Goal: Navigation & Orientation: Find specific page/section

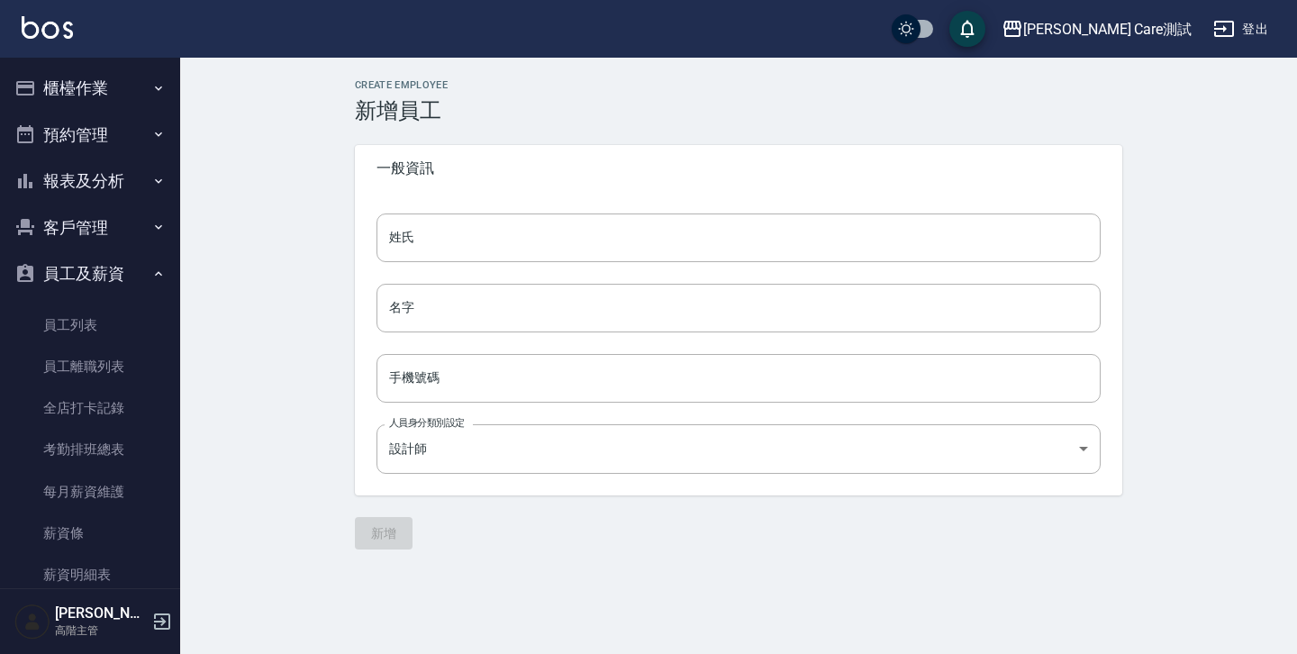
click at [151, 88] on icon "button" at bounding box center [158, 88] width 14 height 14
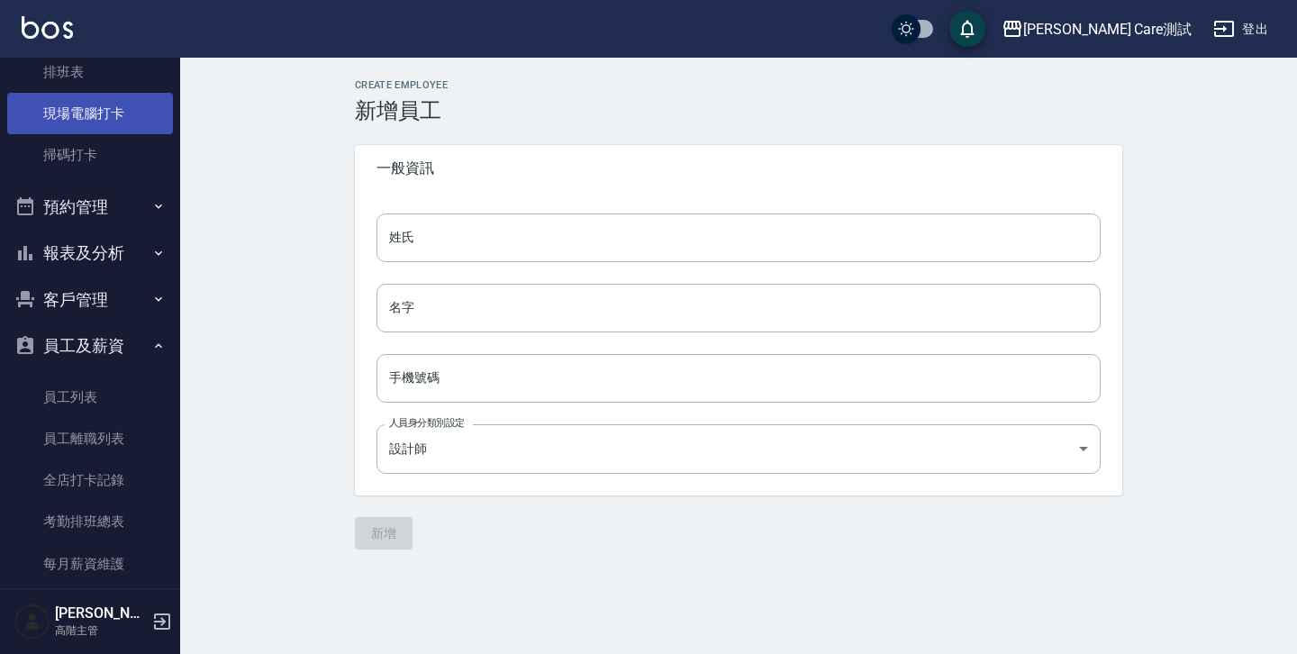
scroll to position [440, 0]
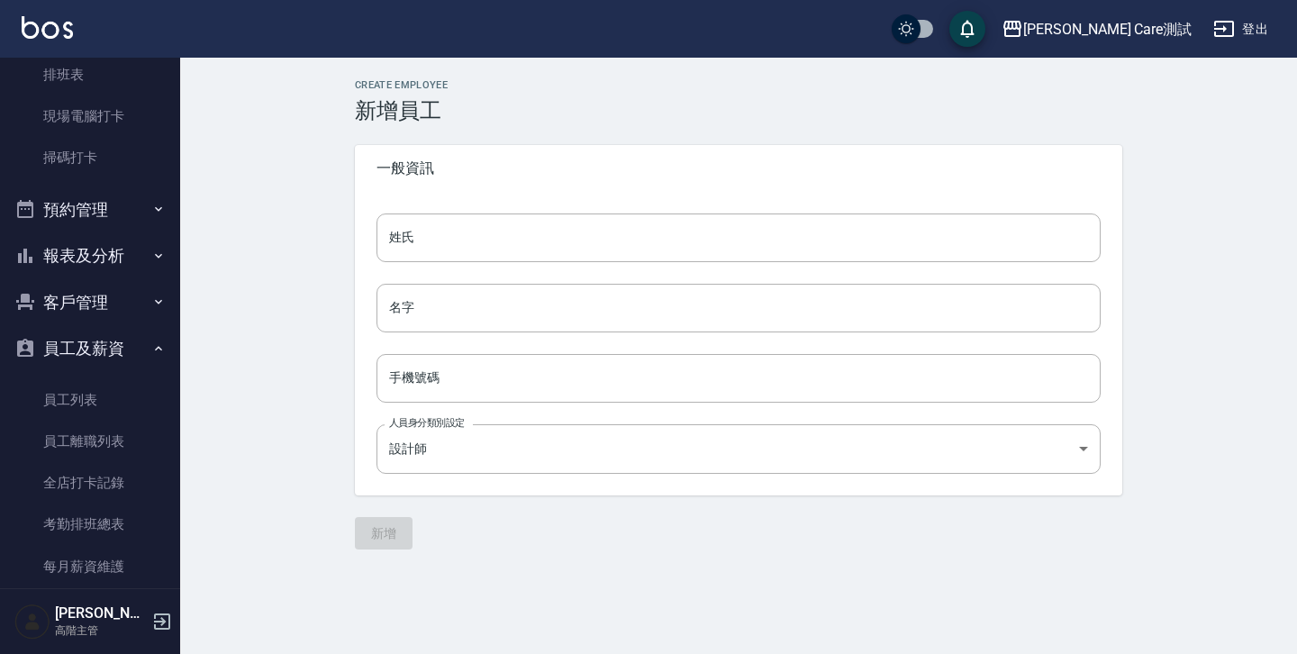
click at [151, 213] on icon "button" at bounding box center [158, 209] width 14 height 14
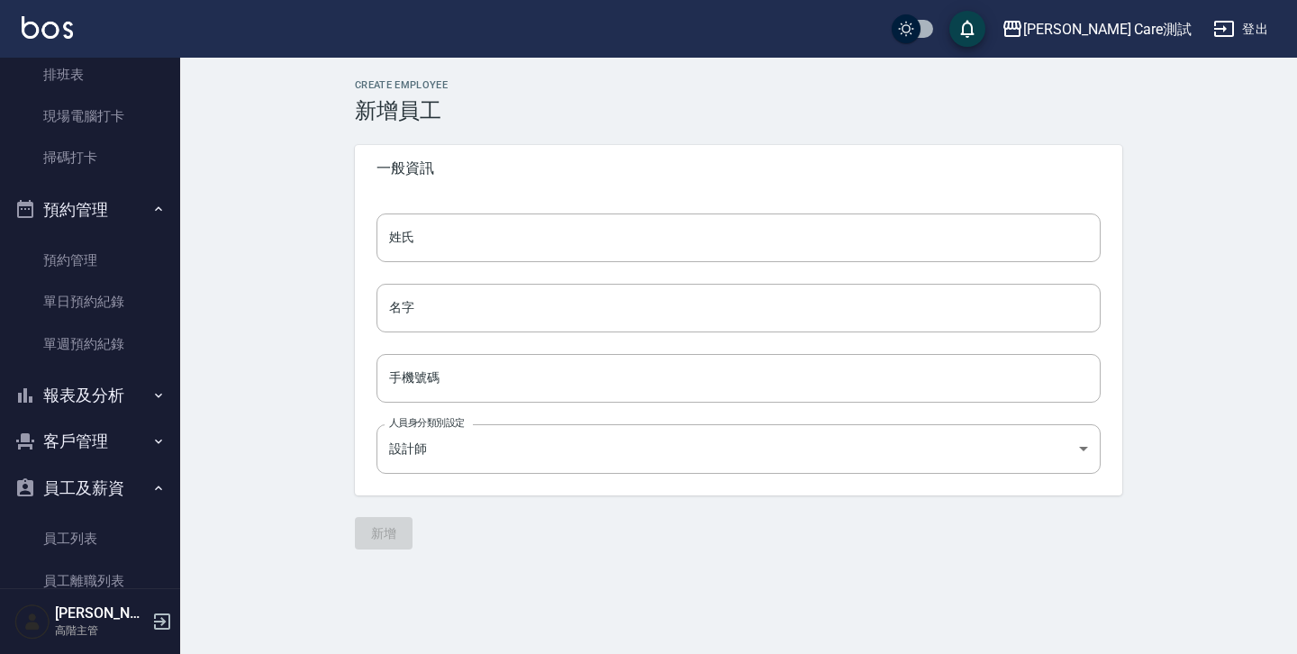
click at [141, 396] on button "報表及分析" at bounding box center [90, 395] width 166 height 47
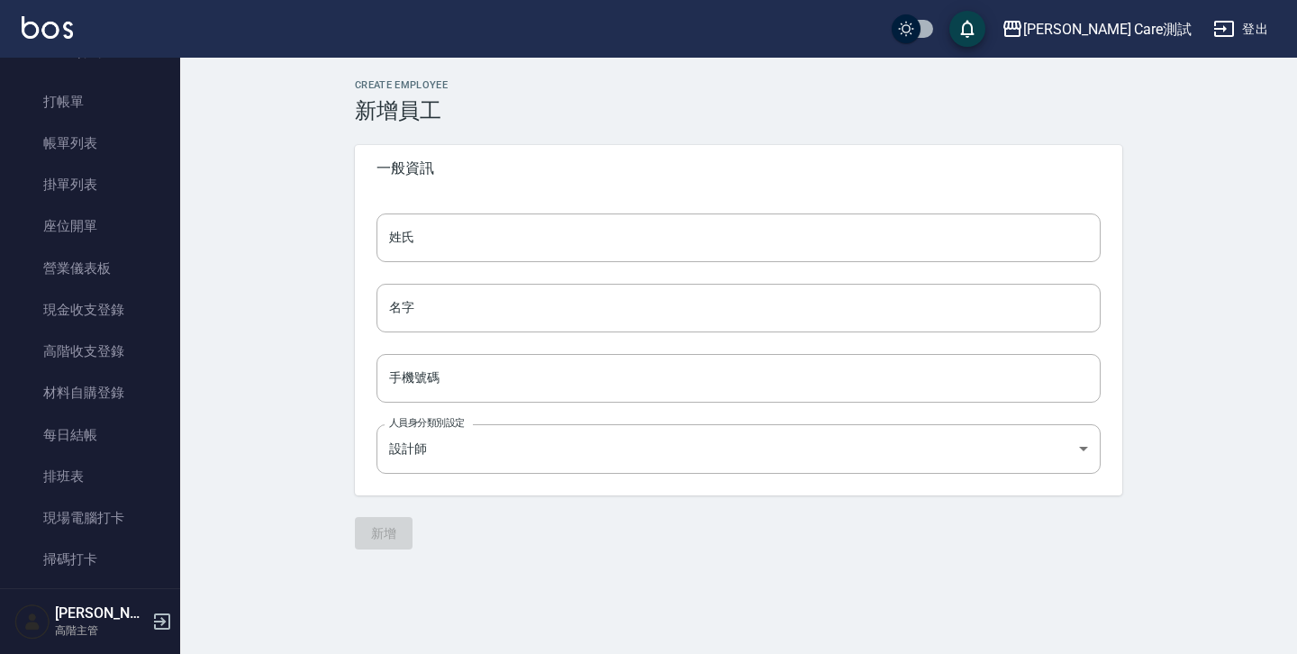
scroll to position [0, 0]
click at [151, 93] on icon "button" at bounding box center [158, 88] width 14 height 14
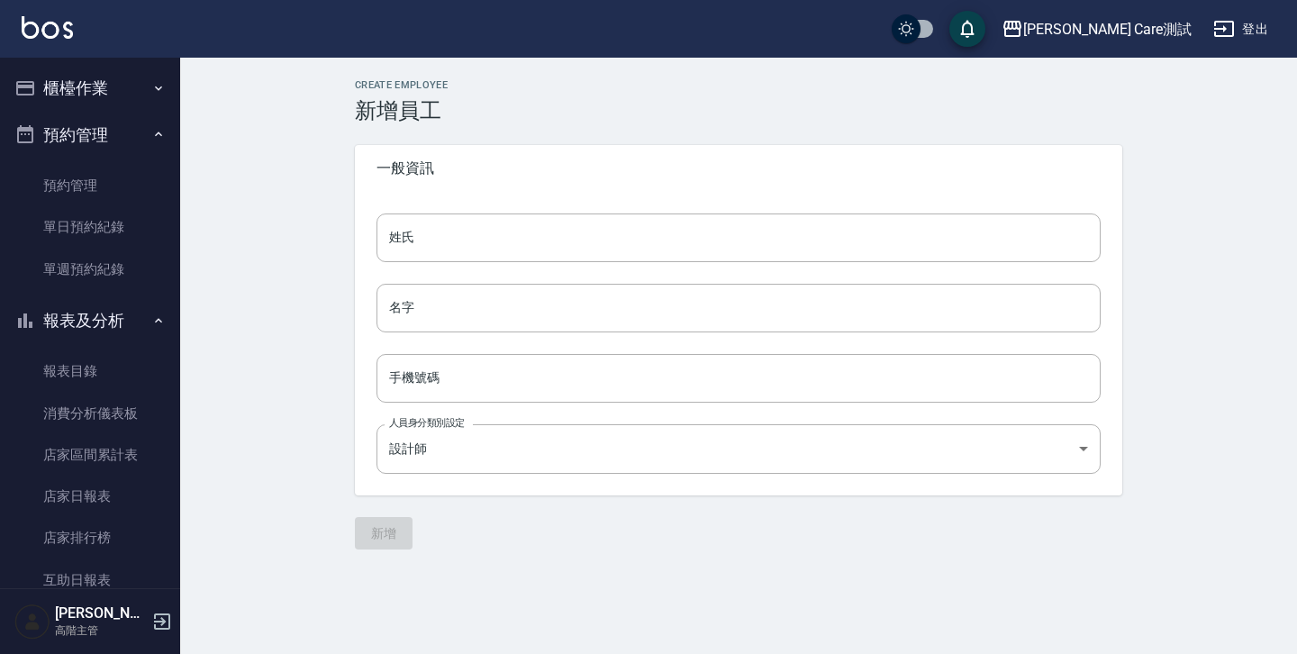
click at [151, 135] on icon "button" at bounding box center [158, 134] width 14 height 14
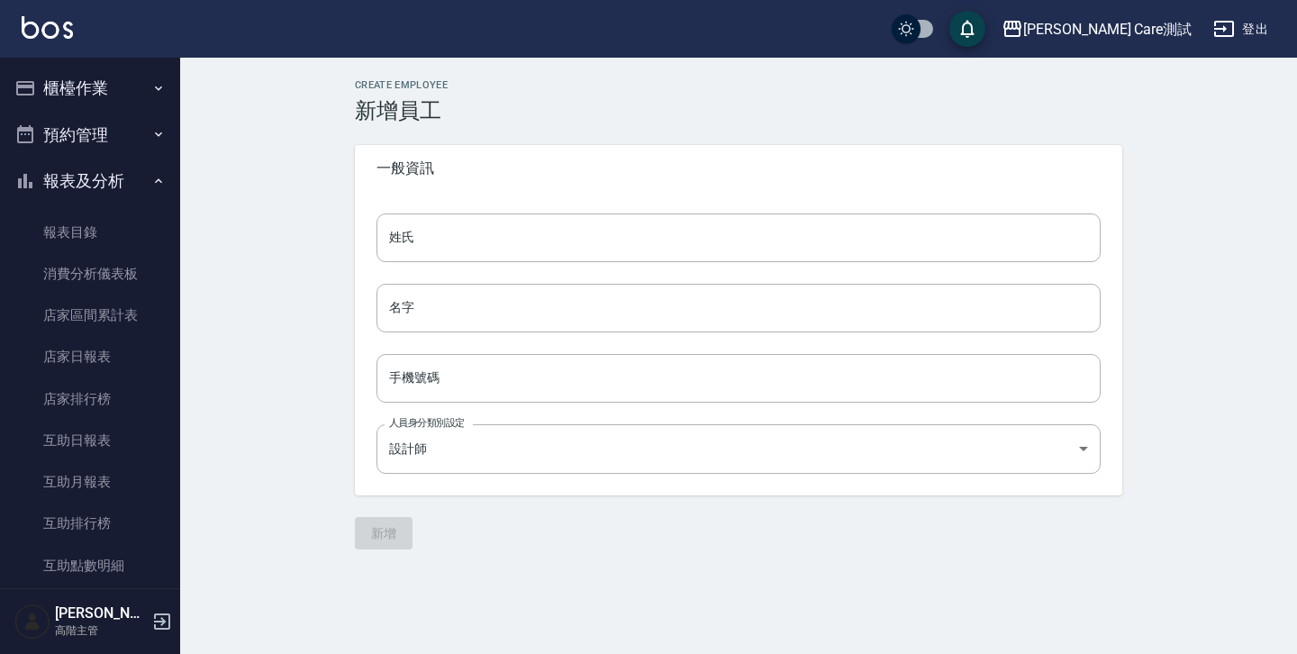
click at [141, 178] on button "報表及分析" at bounding box center [90, 181] width 166 height 47
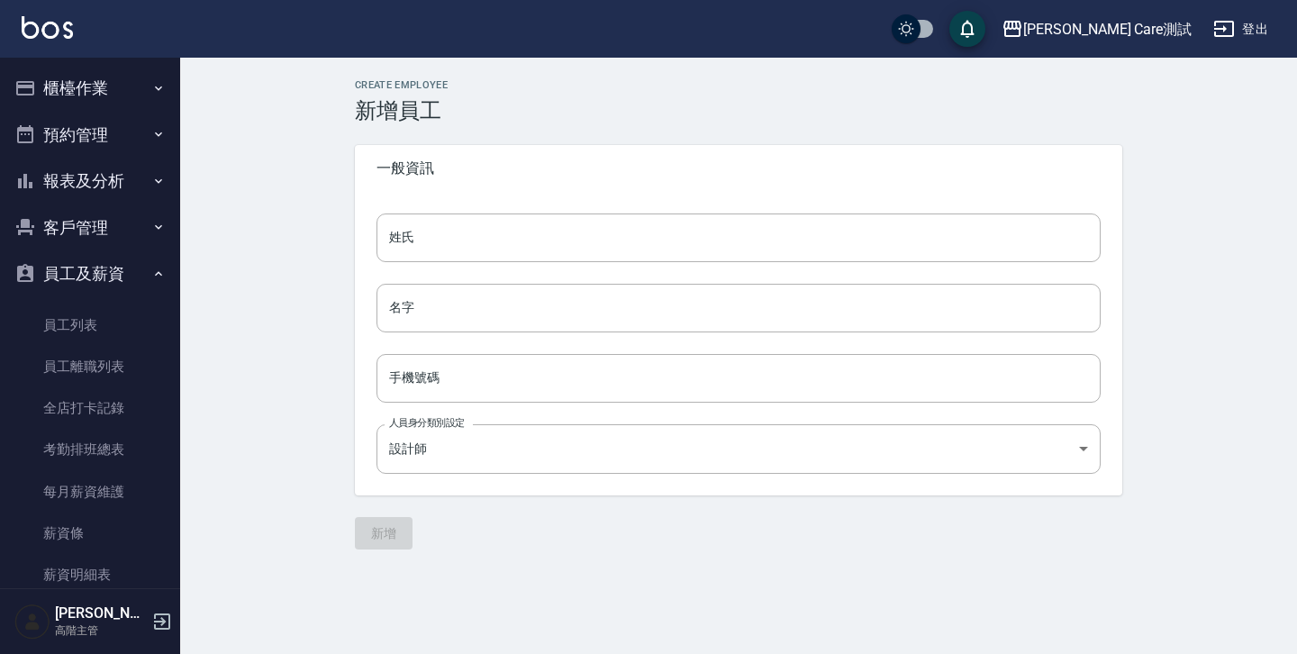
click at [141, 263] on button "員工及薪資" at bounding box center [90, 273] width 166 height 47
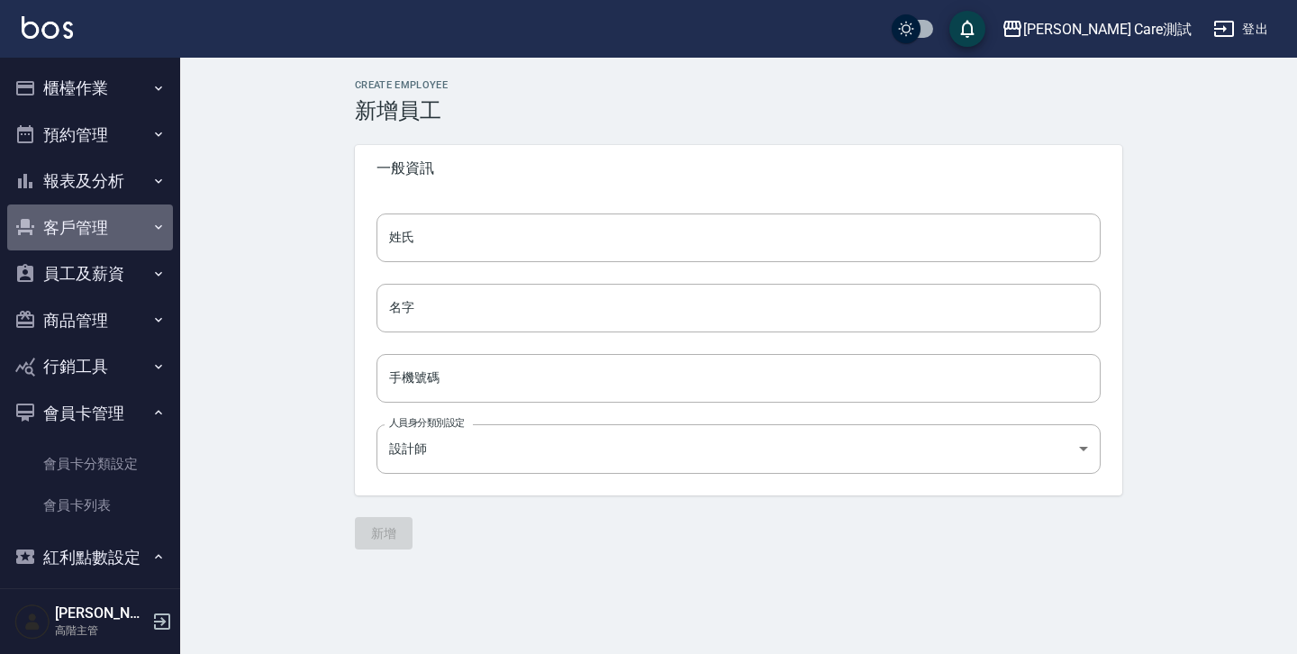
click at [139, 236] on button "客戶管理" at bounding box center [90, 227] width 166 height 47
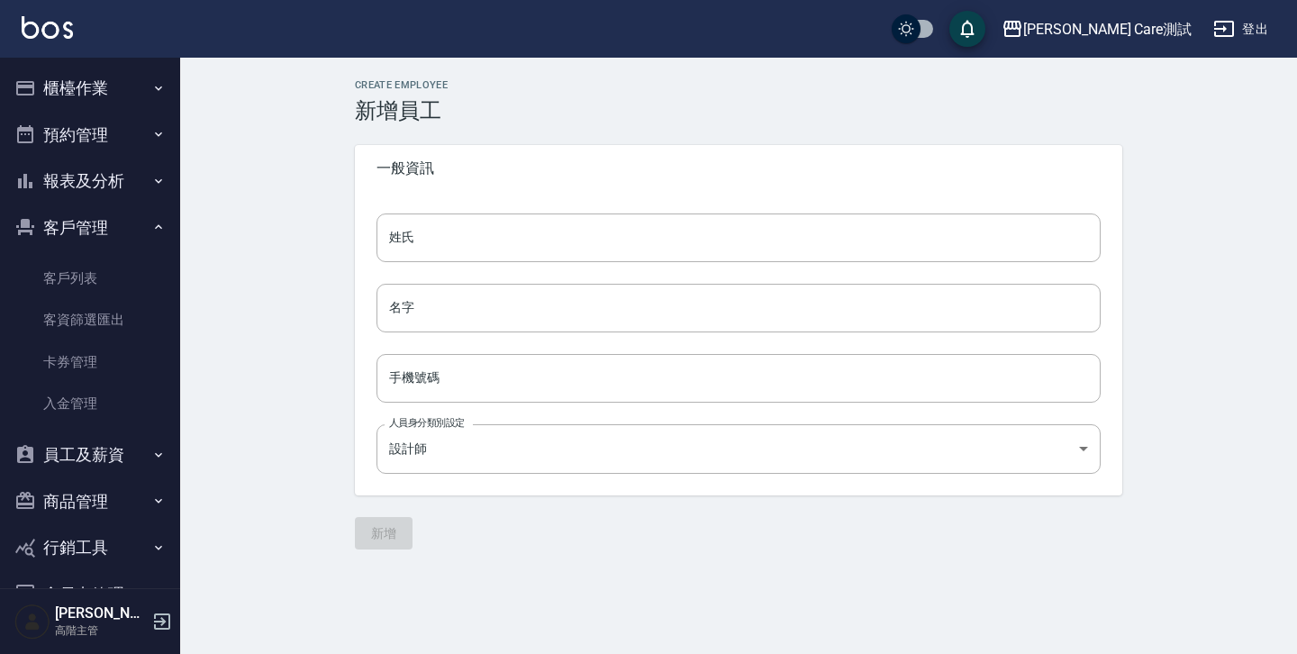
click at [123, 459] on button "員工及薪資" at bounding box center [90, 455] width 166 height 47
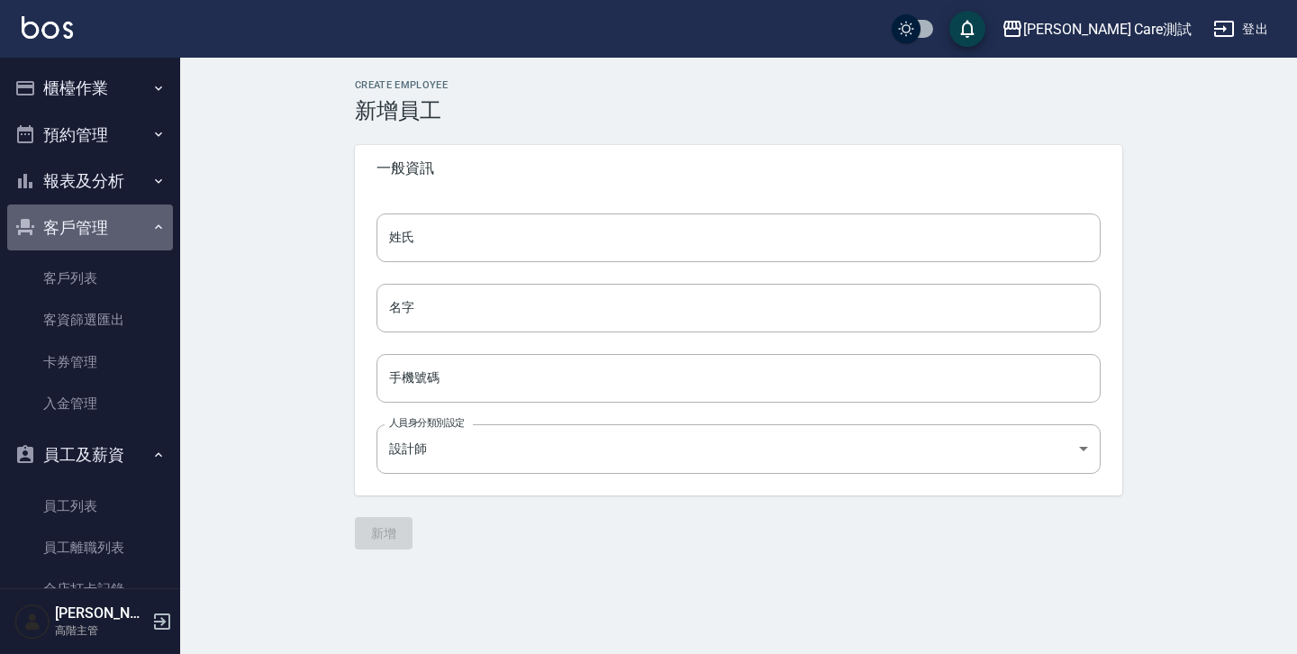
click at [151, 226] on icon "button" at bounding box center [158, 227] width 14 height 14
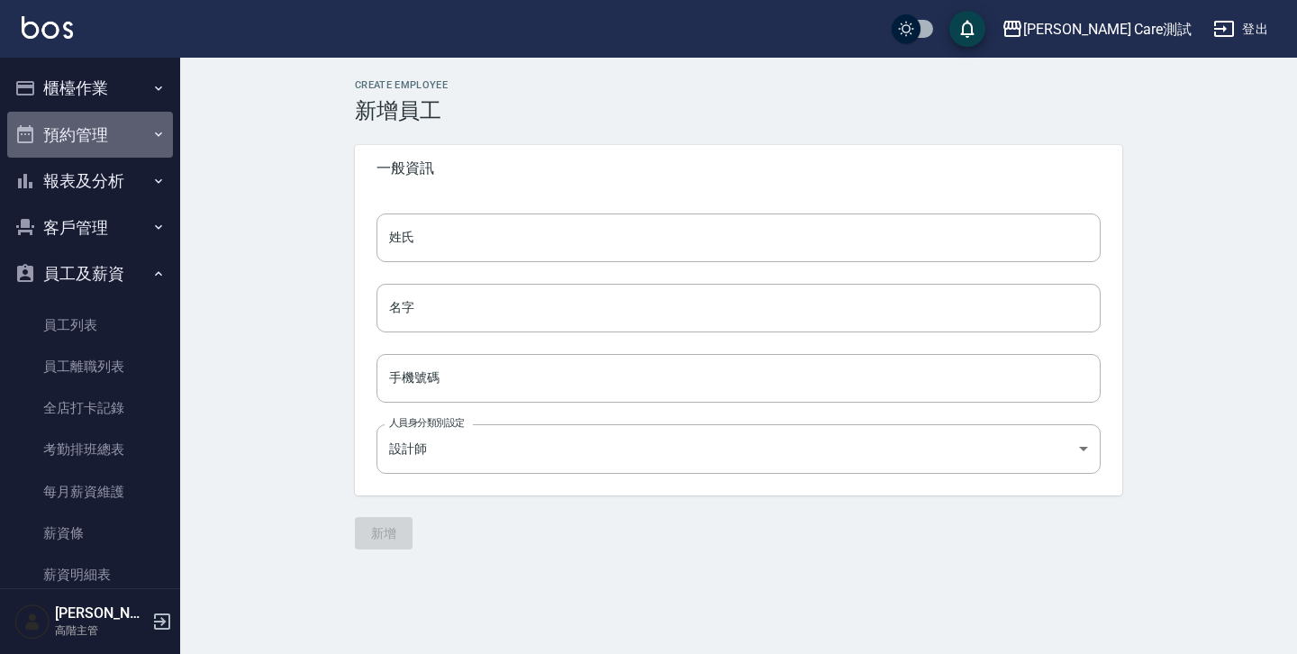
click at [120, 146] on button "預約管理" at bounding box center [90, 135] width 166 height 47
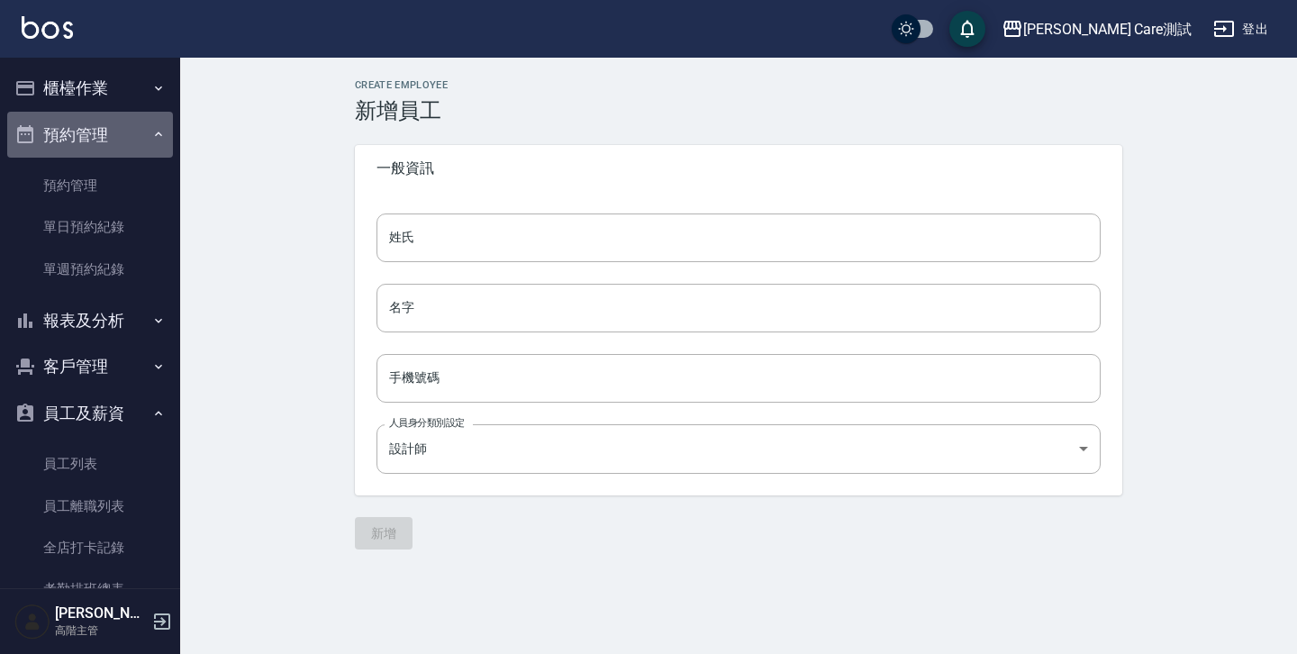
click at [120, 146] on button "預約管理" at bounding box center [90, 135] width 166 height 47
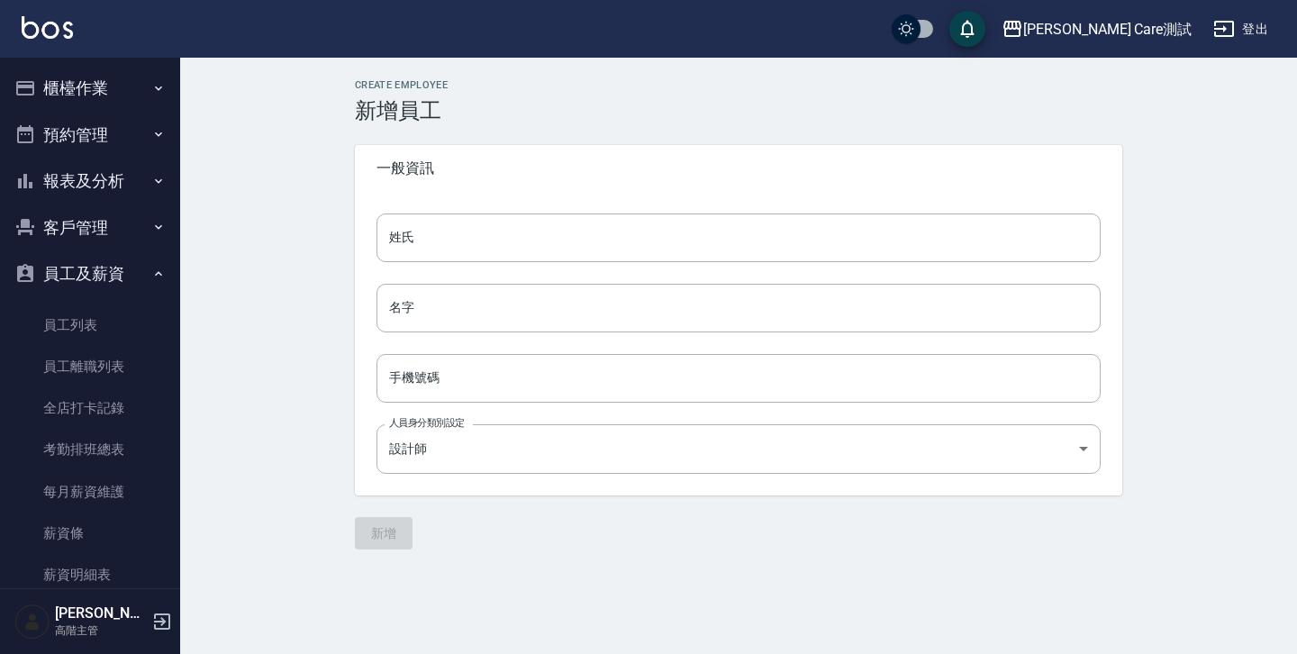
click at [151, 222] on icon "button" at bounding box center [158, 227] width 14 height 14
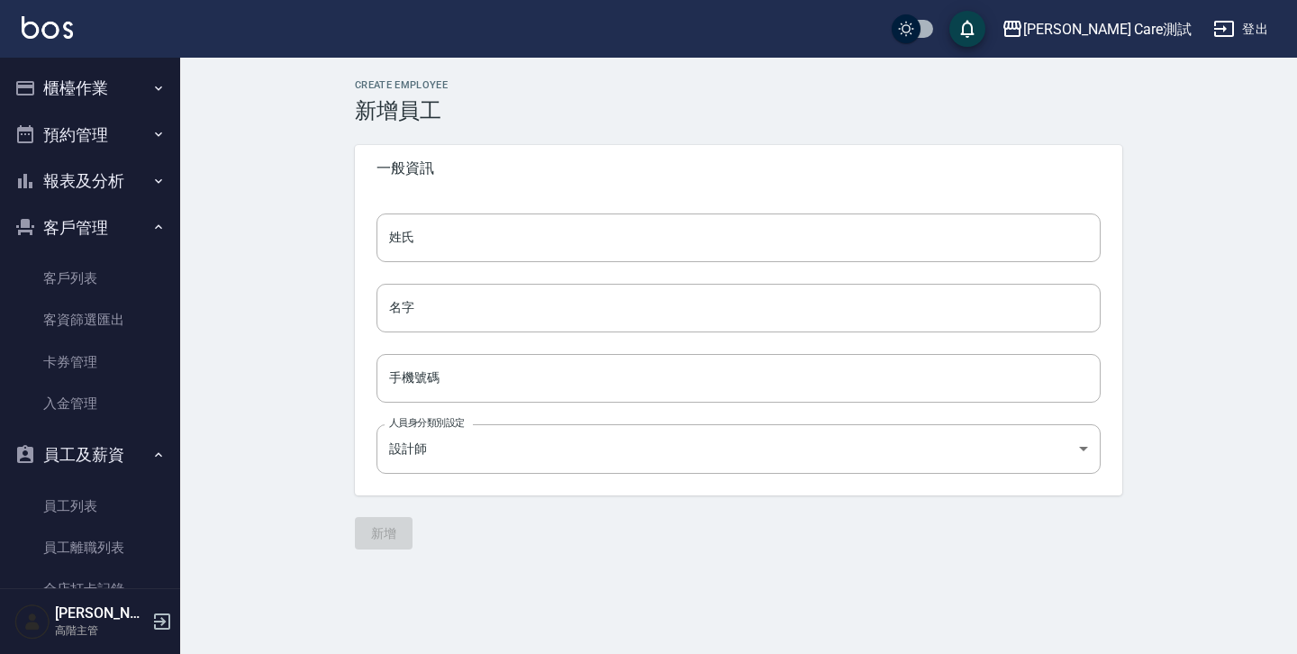
click at [151, 223] on icon "button" at bounding box center [158, 227] width 14 height 14
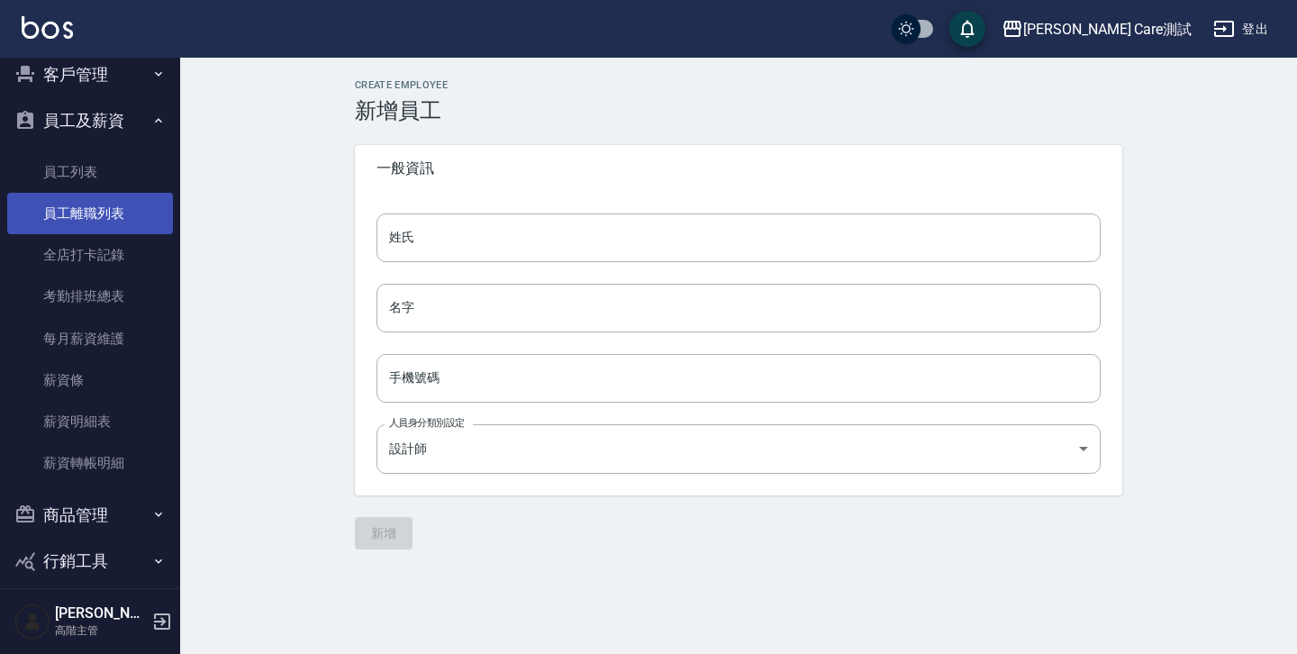
scroll to position [141, 0]
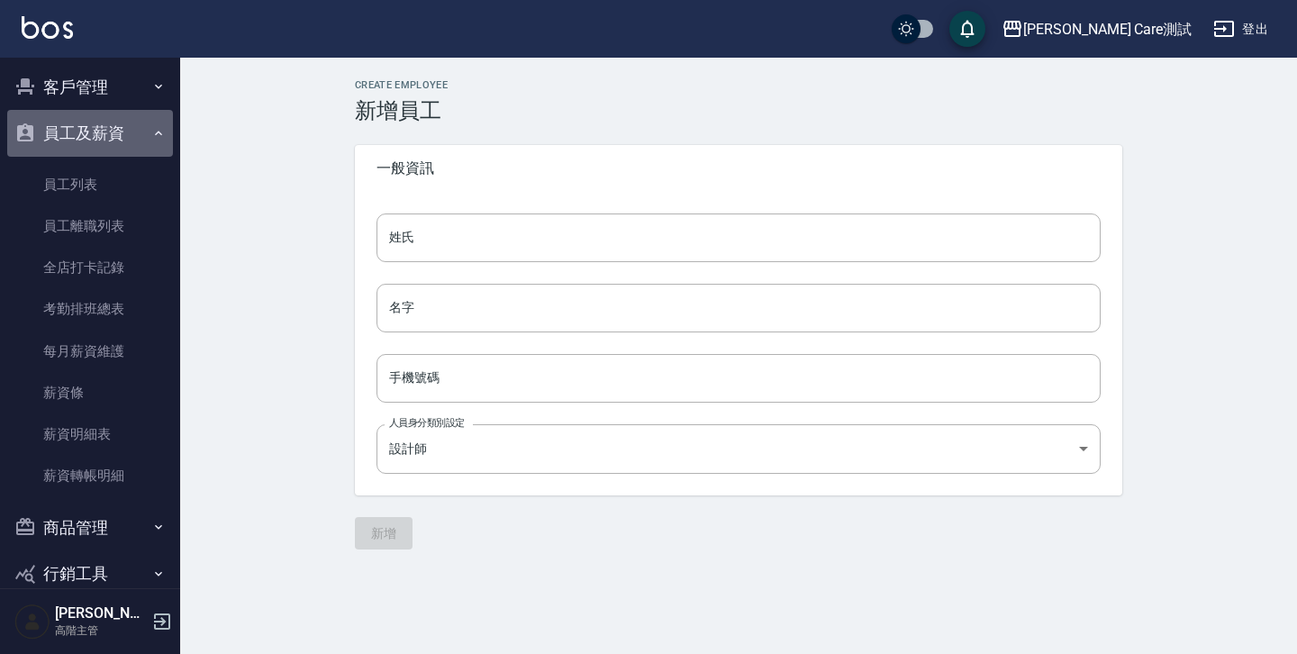
click at [151, 132] on icon "button" at bounding box center [158, 133] width 14 height 14
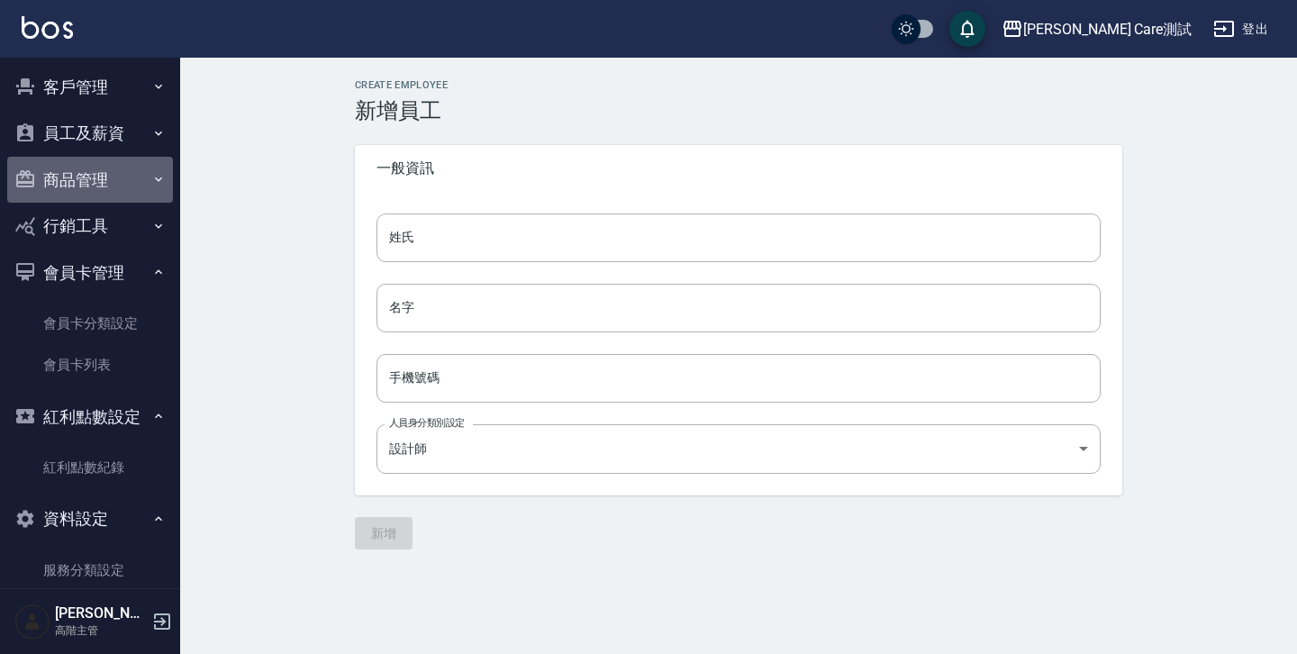
click at [151, 180] on icon "button" at bounding box center [158, 179] width 14 height 14
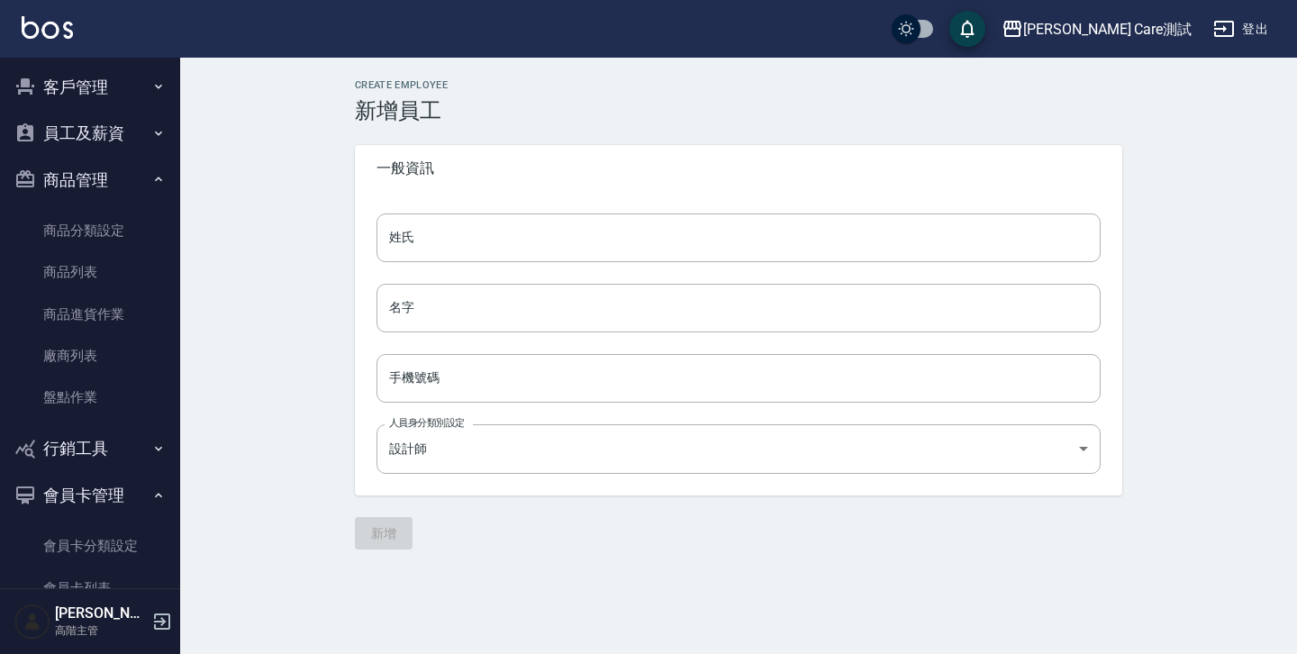
click at [151, 178] on icon "button" at bounding box center [158, 179] width 14 height 14
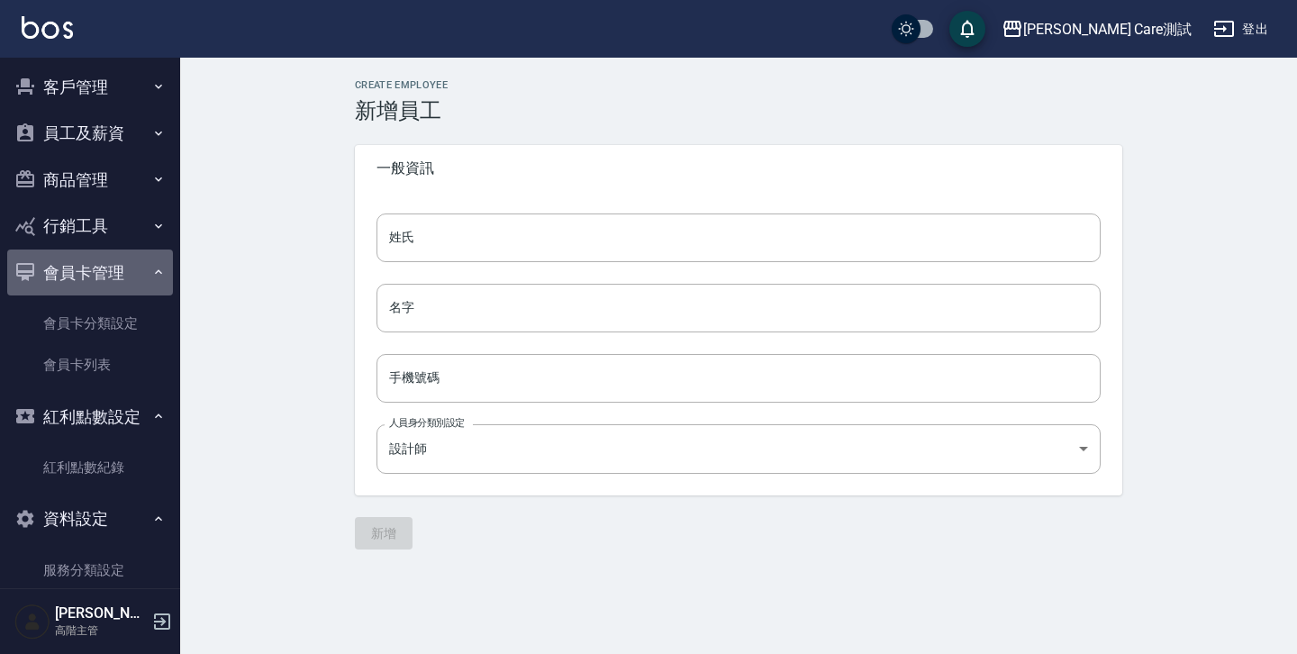
click at [151, 276] on icon "button" at bounding box center [158, 272] width 14 height 14
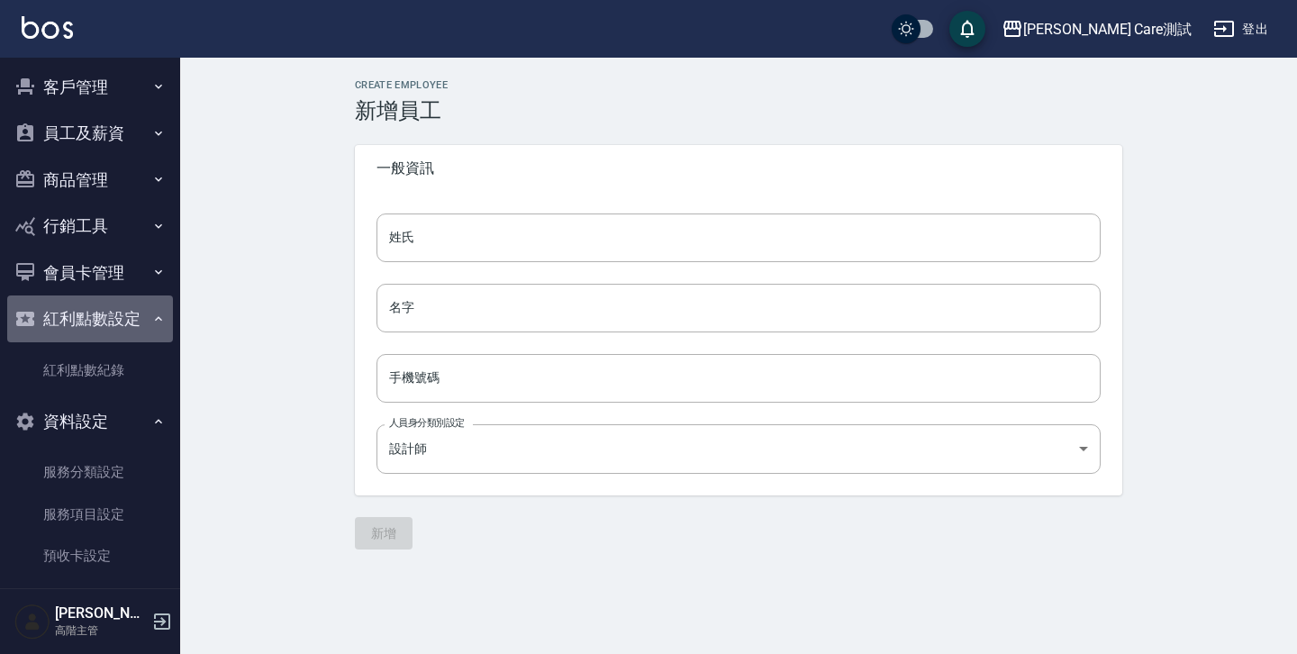
click at [151, 320] on icon "button" at bounding box center [158, 319] width 14 height 14
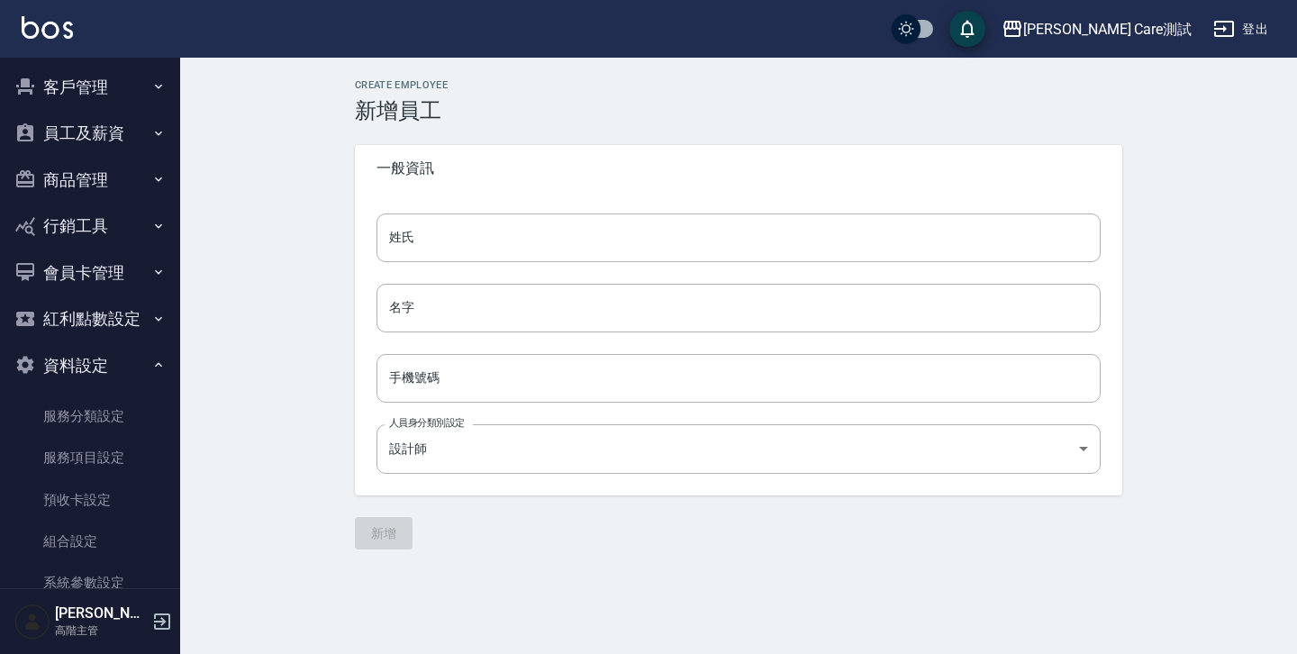
click at [151, 356] on button "資料設定" at bounding box center [90, 365] width 166 height 47
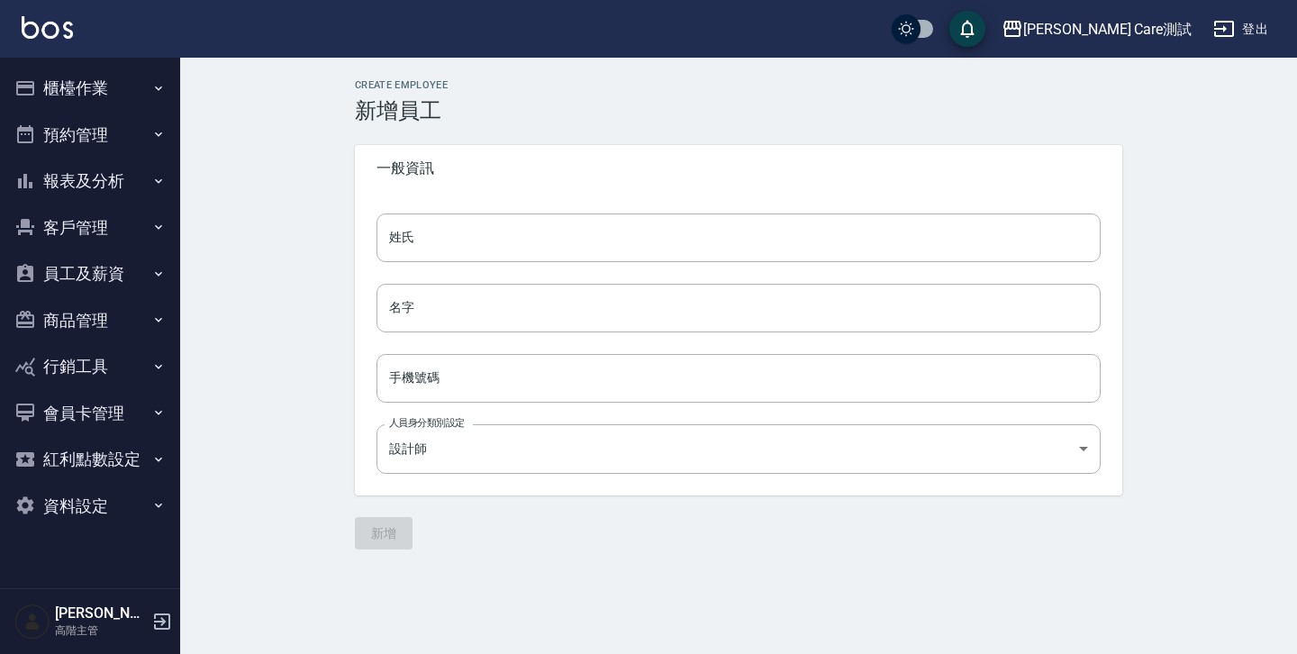
scroll to position [0, 0]
click at [144, 413] on button "會員卡管理" at bounding box center [90, 413] width 166 height 47
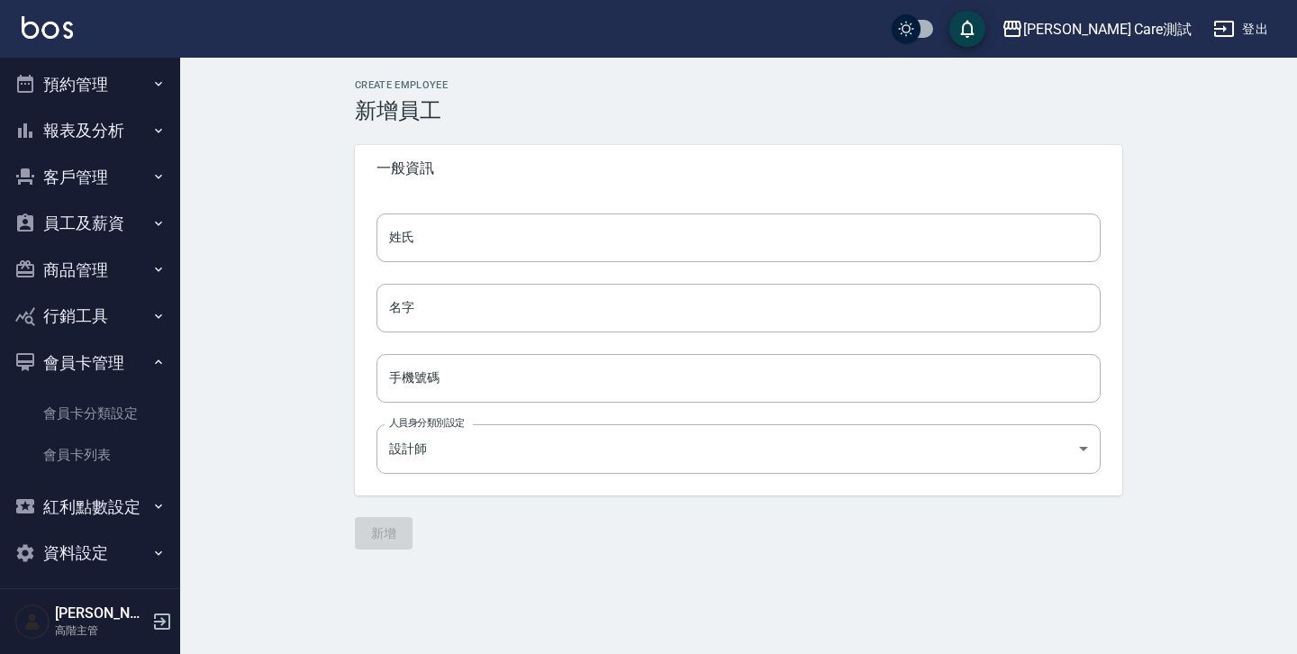
scroll to position [60, 0]
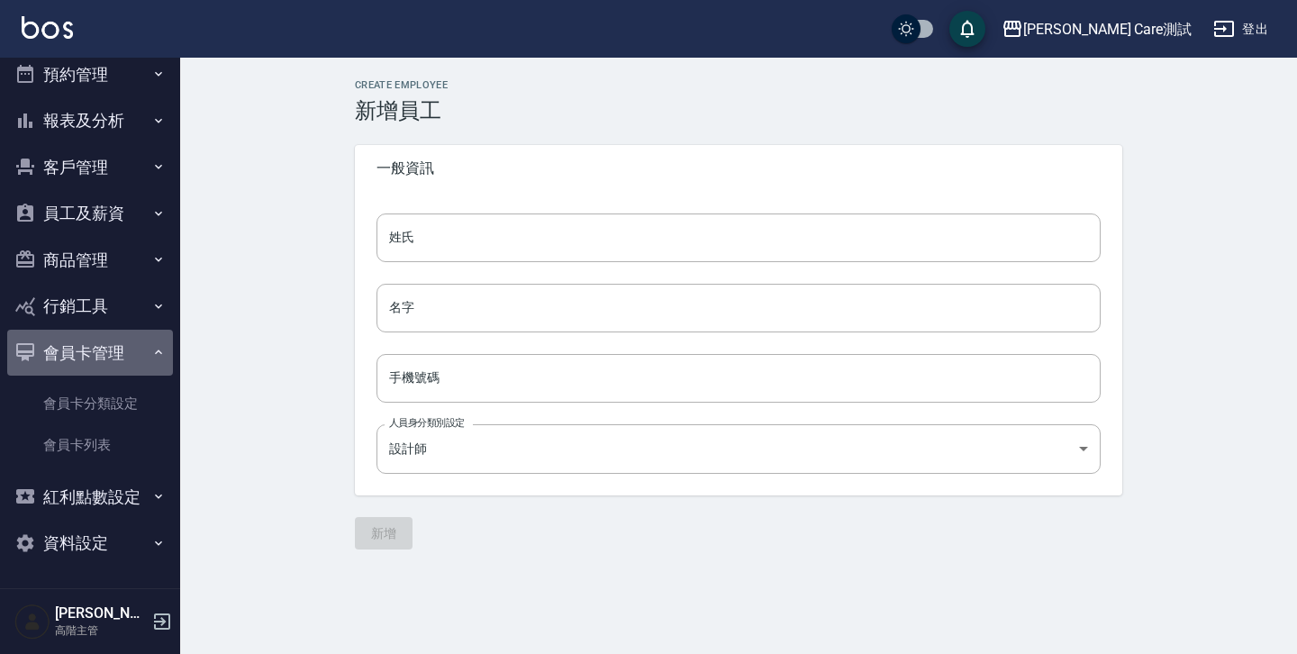
click at [132, 352] on button "會員卡管理" at bounding box center [90, 353] width 166 height 47
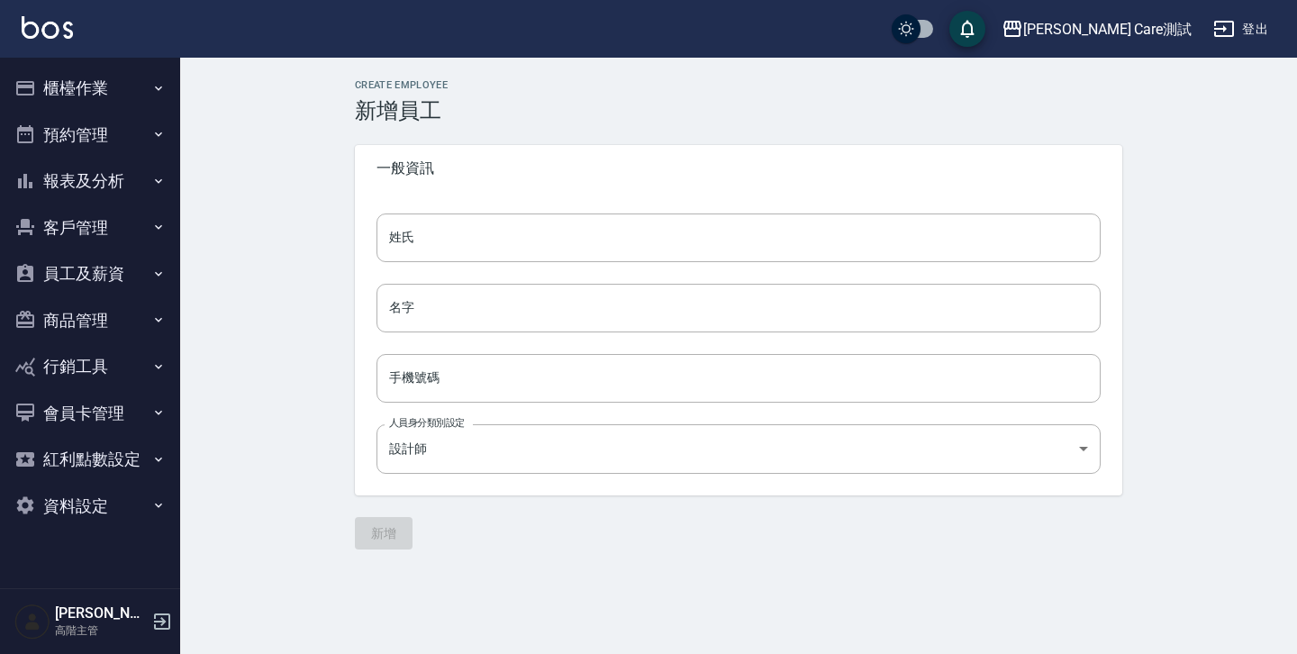
click at [132, 465] on button "紅利點數設定" at bounding box center [90, 459] width 166 height 47
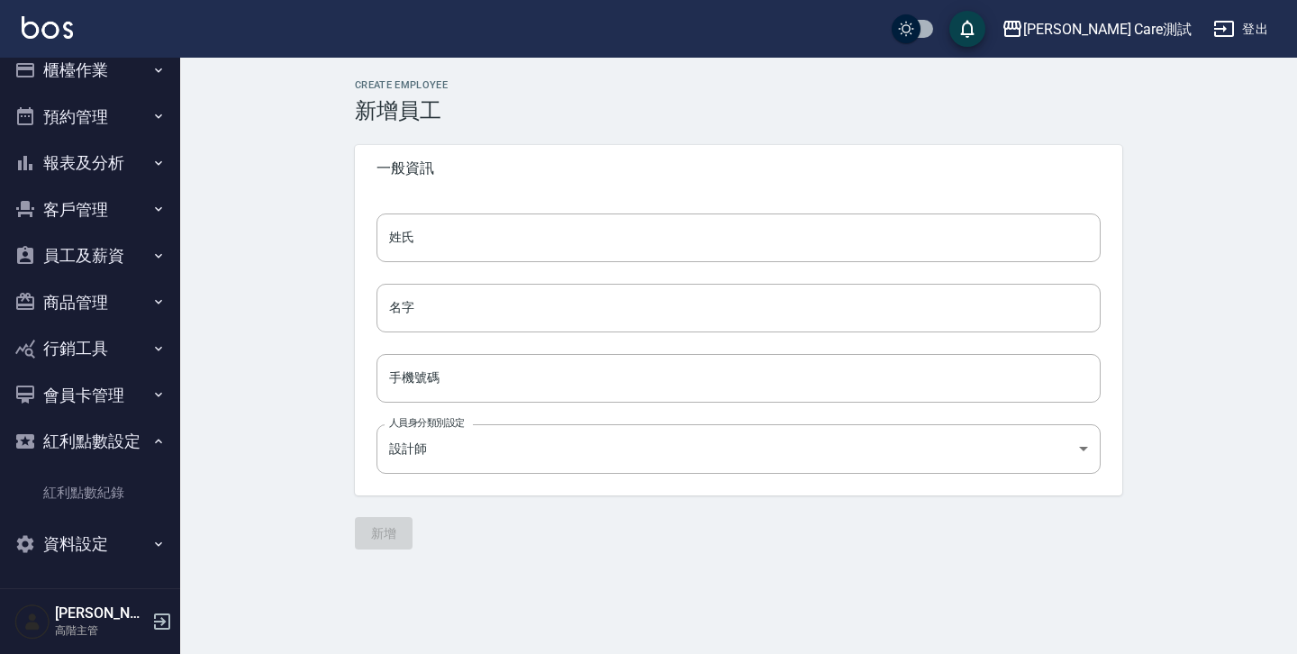
click at [151, 441] on icon "button" at bounding box center [158, 441] width 14 height 14
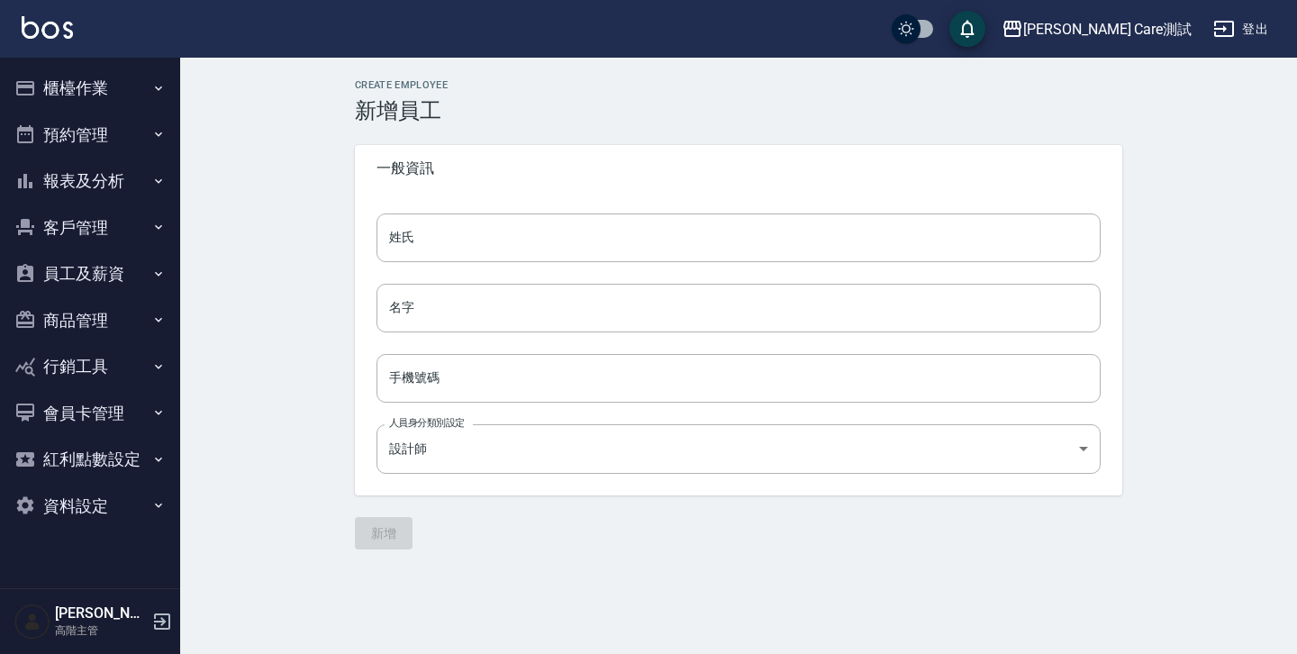
click at [149, 500] on button "資料設定" at bounding box center [90, 506] width 166 height 47
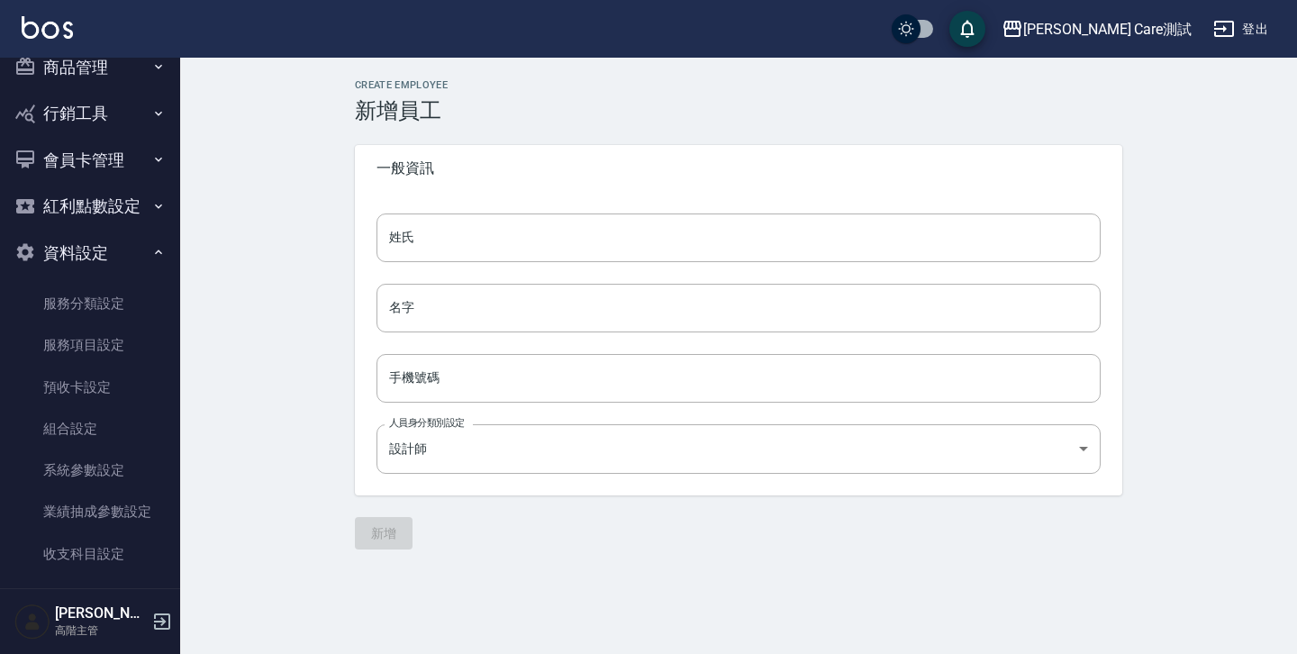
scroll to position [113, 0]
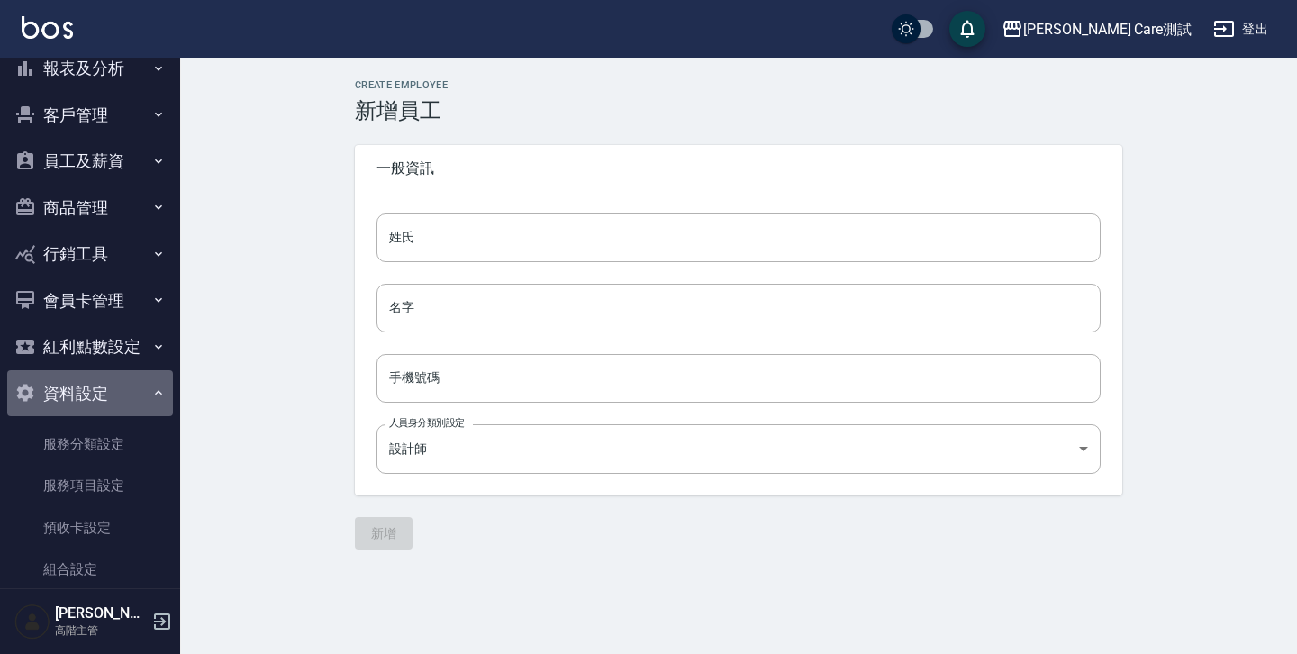
click at [151, 388] on icon "button" at bounding box center [158, 393] width 14 height 14
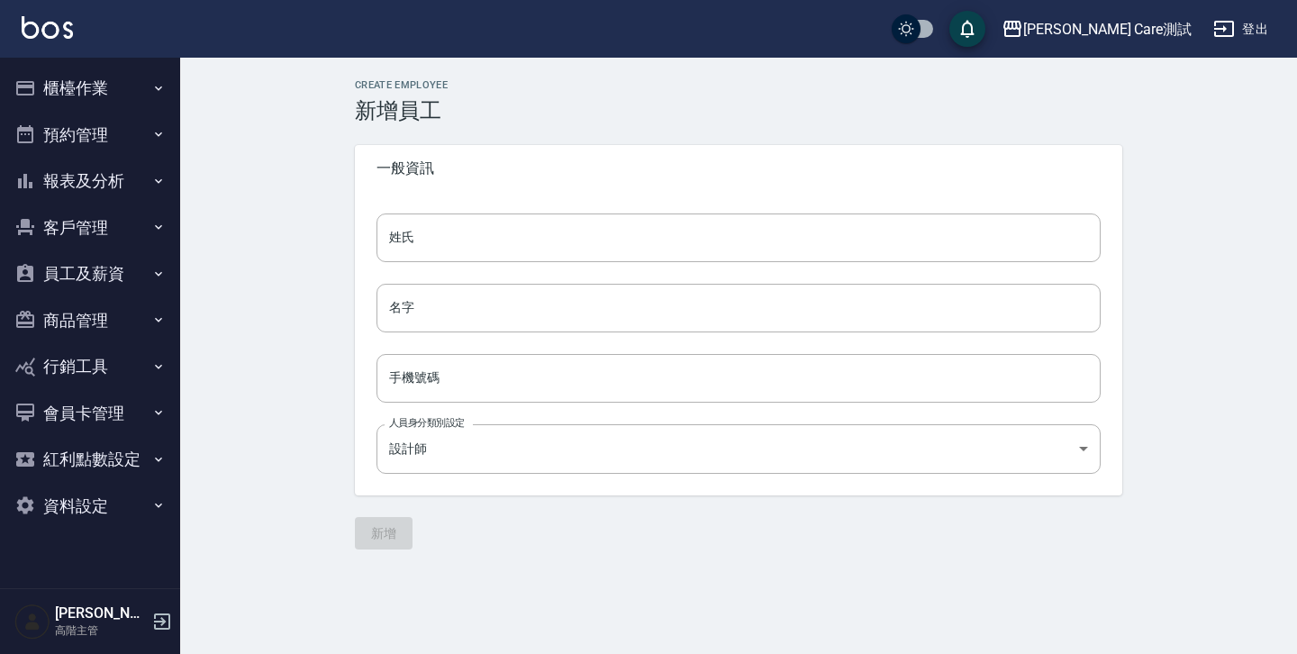
scroll to position [0, 0]
click at [147, 361] on button "行銷工具" at bounding box center [90, 366] width 166 height 47
